Goal: Task Accomplishment & Management: Use online tool/utility

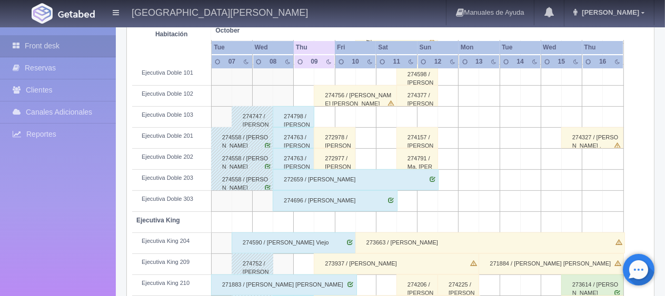
scroll to position [368, 0]
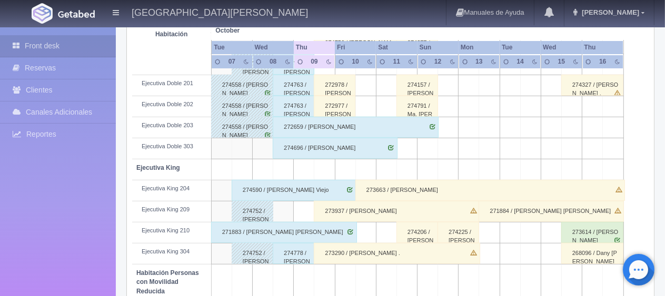
click at [121, 115] on div "Últimas Reservas Nueva Reserva Solicitar Mantenimiento Regresar 2025-10-09 Hoy …" at bounding box center [390, 122] width 544 height 712
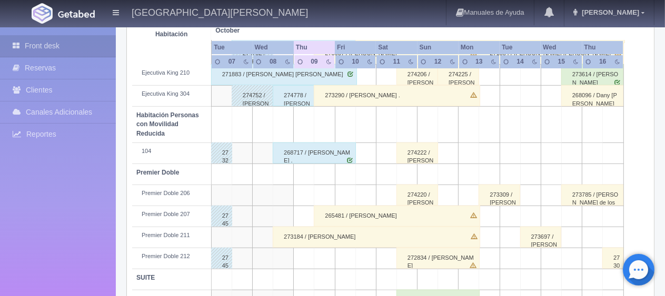
scroll to position [561, 0]
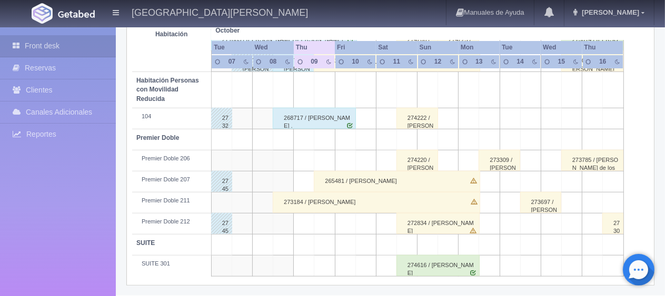
click at [306, 207] on div "273184 / [PERSON_NAME]" at bounding box center [376, 202] width 207 height 21
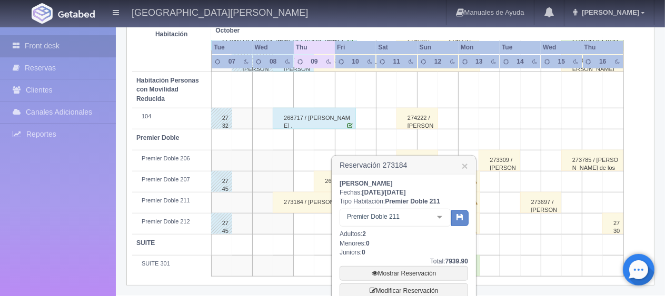
scroll to position [651, 0]
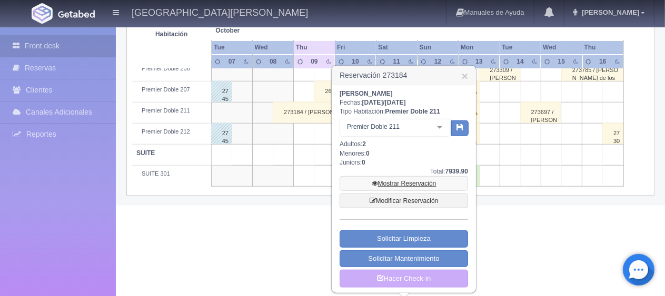
click at [408, 184] on link "Mostrar Reservación" at bounding box center [403, 183] width 128 height 15
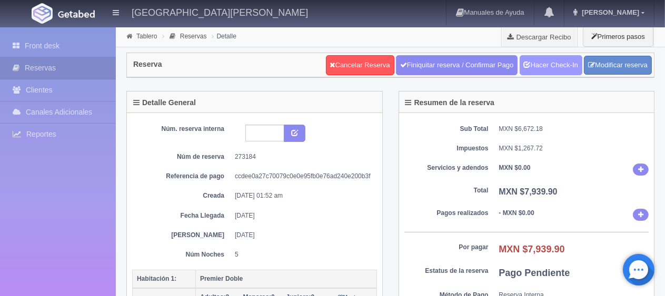
drag, startPoint x: 0, startPoint y: 0, endPoint x: 561, endPoint y: 67, distance: 564.5
click at [561, 67] on link "Hacer Check-In" at bounding box center [551, 65] width 63 height 20
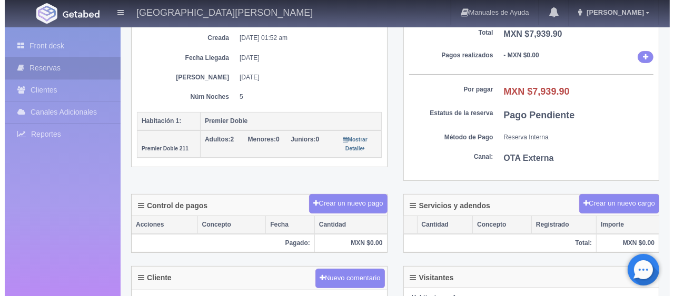
scroll to position [211, 0]
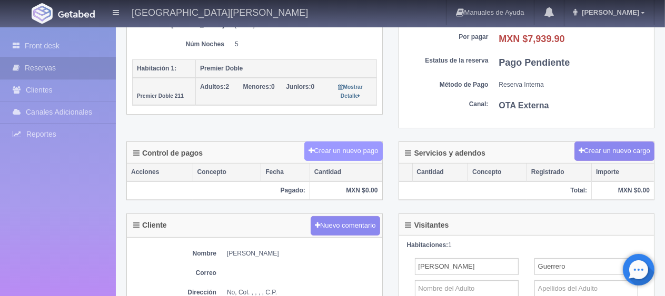
click at [359, 149] on button "Crear un nuevo pago" at bounding box center [343, 151] width 78 height 19
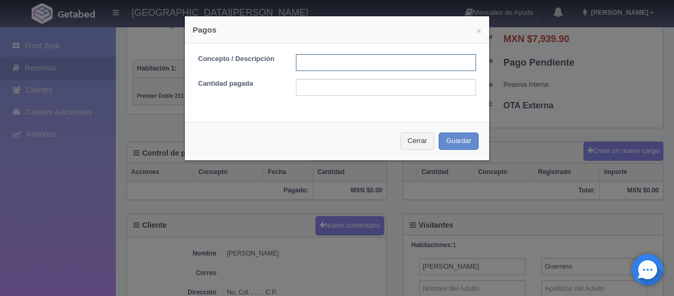
click at [347, 61] on input "text" at bounding box center [386, 62] width 180 height 17
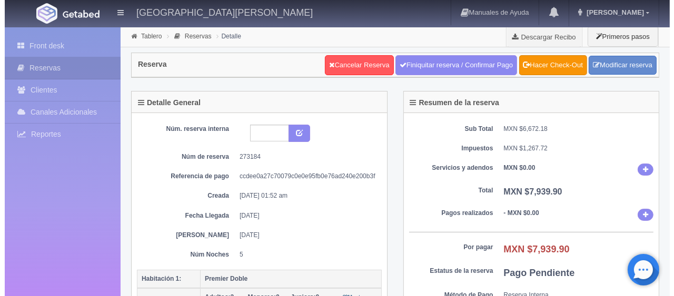
scroll to position [211, 0]
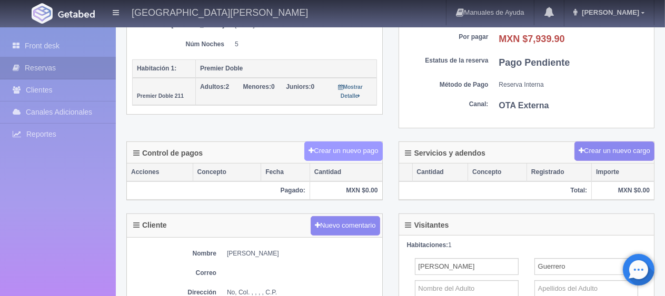
click at [359, 156] on button "Crear un nuevo pago" at bounding box center [343, 151] width 78 height 19
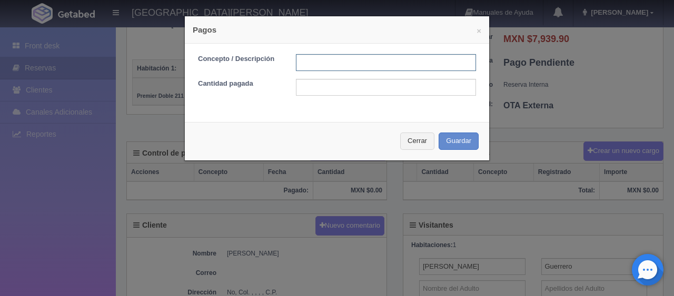
click at [358, 66] on input "text" at bounding box center [386, 62] width 180 height 17
type input "Total Tarjeta"
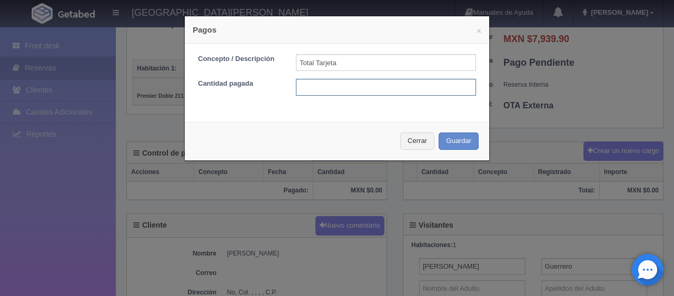
click at [373, 87] on input "text" at bounding box center [386, 87] width 180 height 17
type input "7939.90"
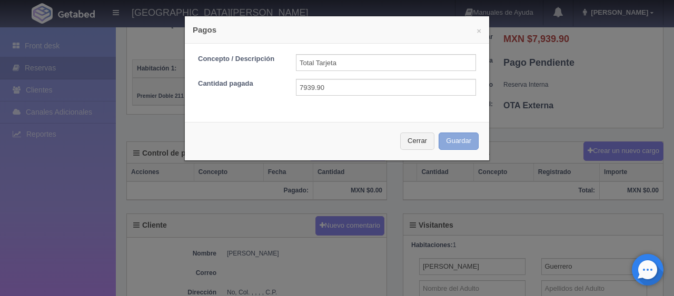
click at [456, 139] on button "Guardar" at bounding box center [458, 141] width 40 height 17
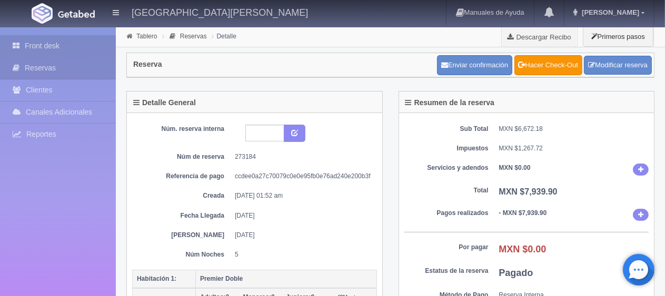
click at [48, 51] on link "Front desk" at bounding box center [58, 46] width 116 height 22
